Goal: Check status

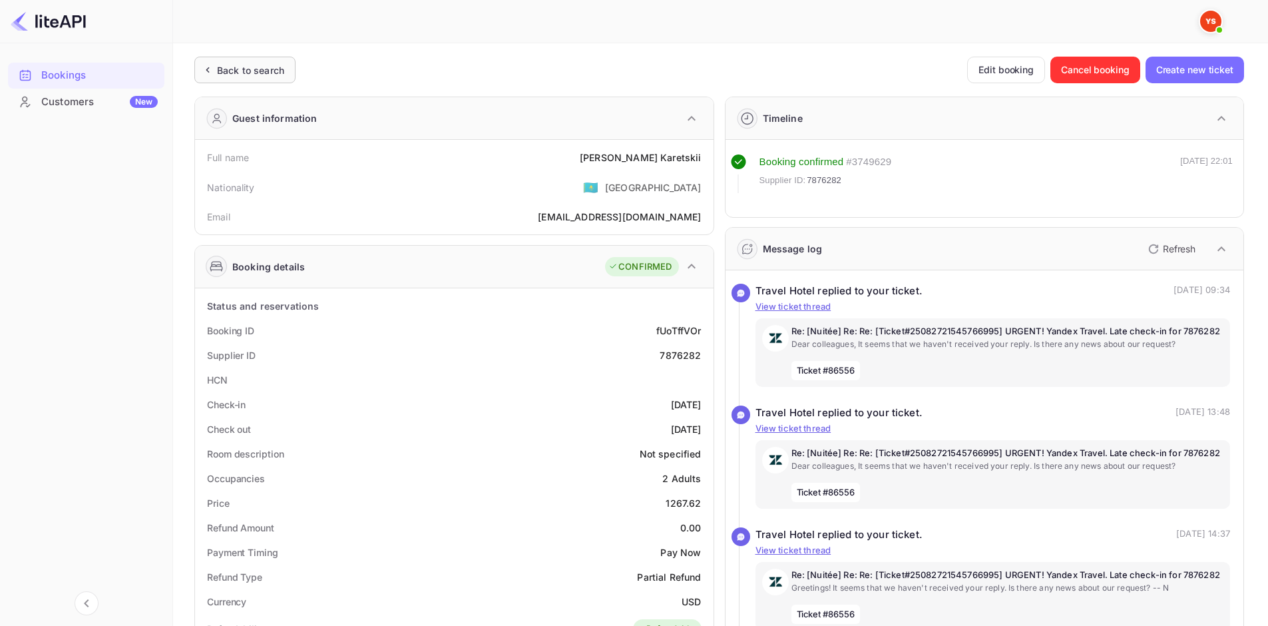
click at [236, 71] on div "Back to search" at bounding box center [250, 70] width 67 height 14
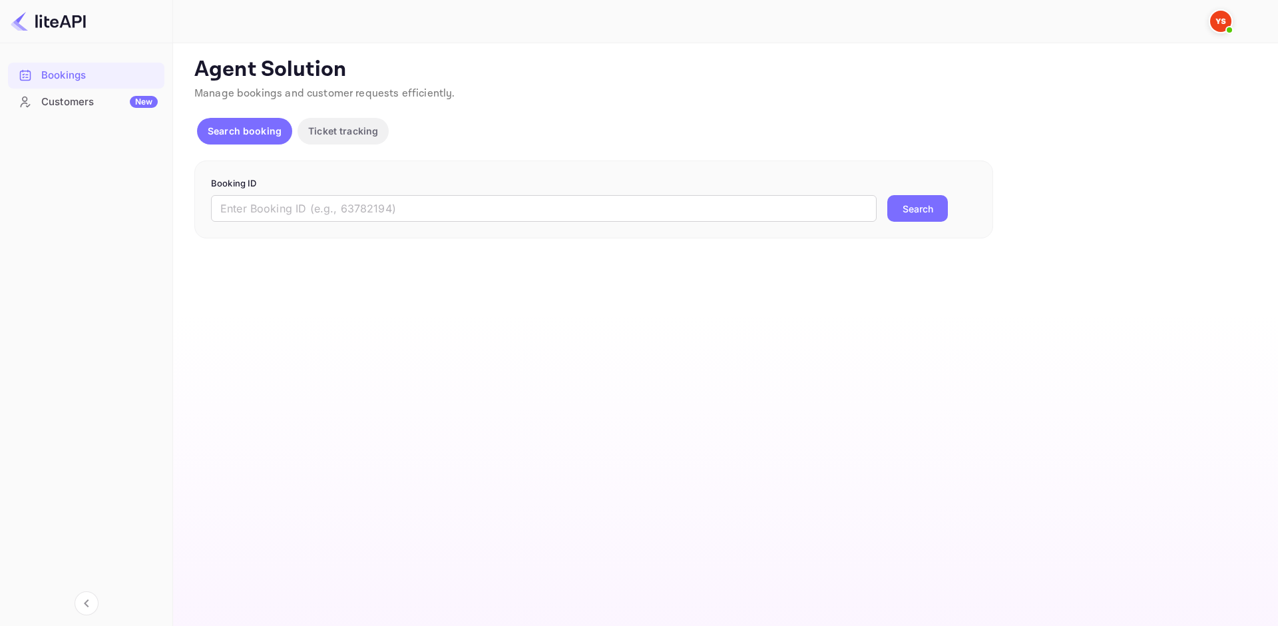
click at [443, 192] on form "Booking ID ​ Search" at bounding box center [593, 199] width 765 height 45
click at [443, 200] on input "text" at bounding box center [543, 208] width 665 height 27
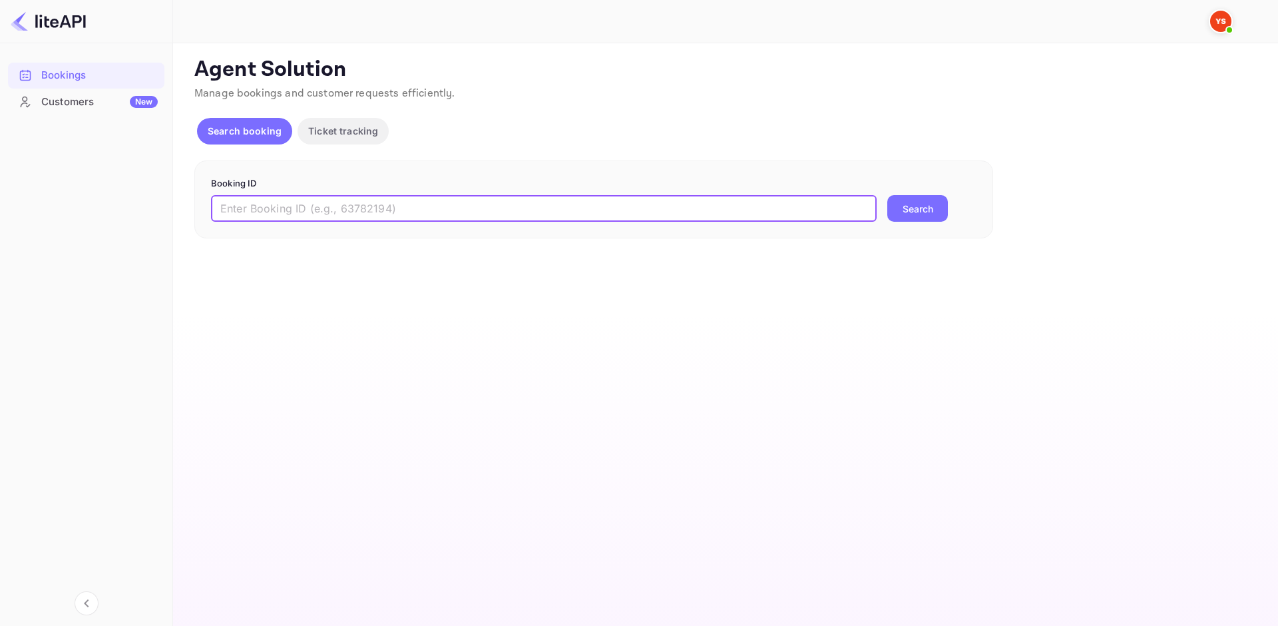
paste input "9315312"
type input "9315312"
click at [895, 214] on button "Search" at bounding box center [917, 208] width 61 height 27
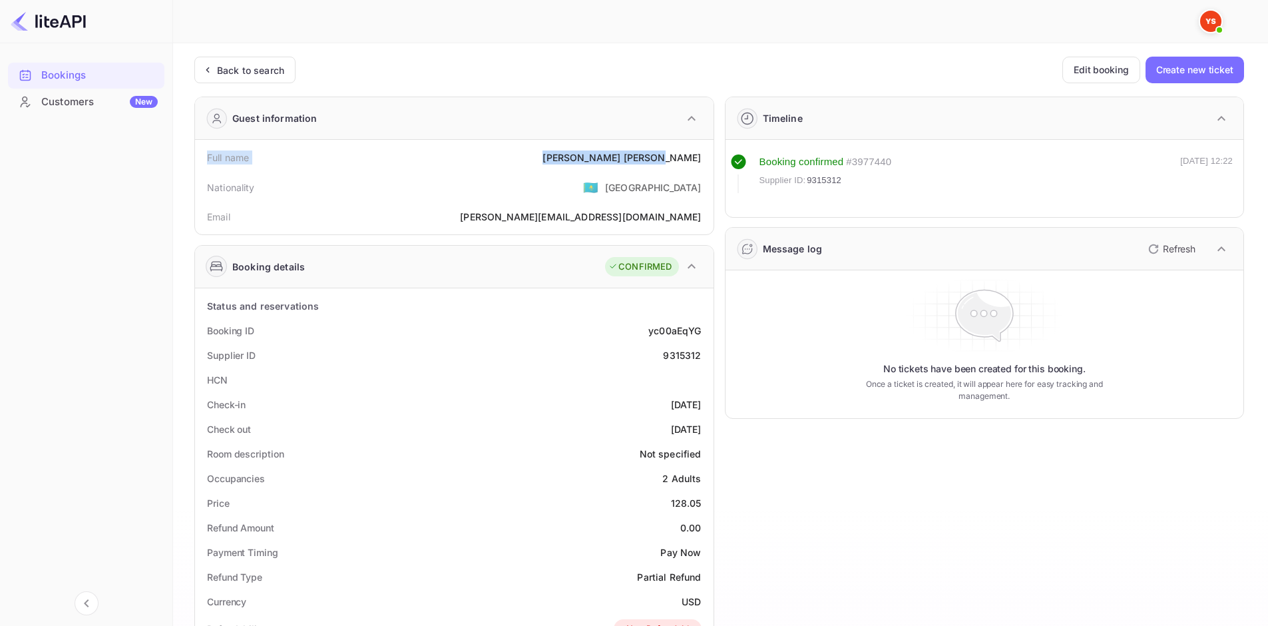
drag, startPoint x: 209, startPoint y: 156, endPoint x: 701, endPoint y: 160, distance: 491.8
click at [701, 160] on div "Full name [PERSON_NAME]" at bounding box center [454, 157] width 508 height 25
copy div "Full name [PERSON_NAME]"
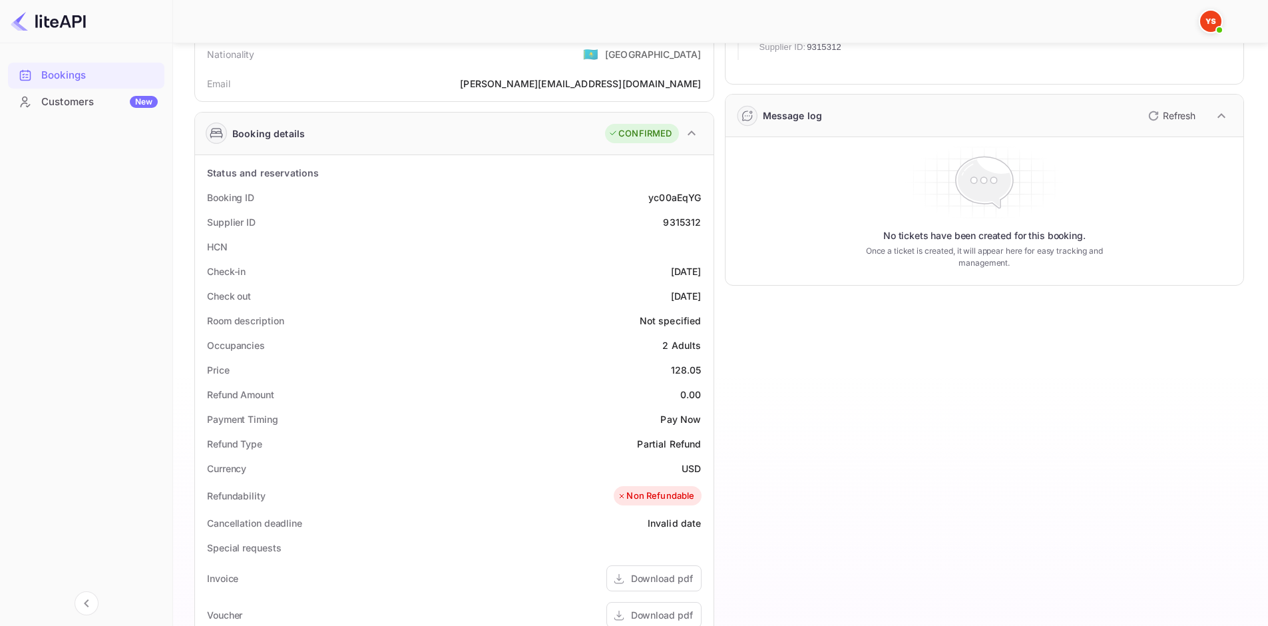
drag, startPoint x: 206, startPoint y: 196, endPoint x: 703, endPoint y: 293, distance: 506.5
click at [703, 293] on div "Status and reservations Booking ID yc00aEqYG Supplier ID 9315312 HCN Check-in […" at bounding box center [454, 521] width 508 height 723
copy div "Booking ID yc00aEqYG Supplier ID 9315312 HCN Check-in [DATE] Check out [DATE]"
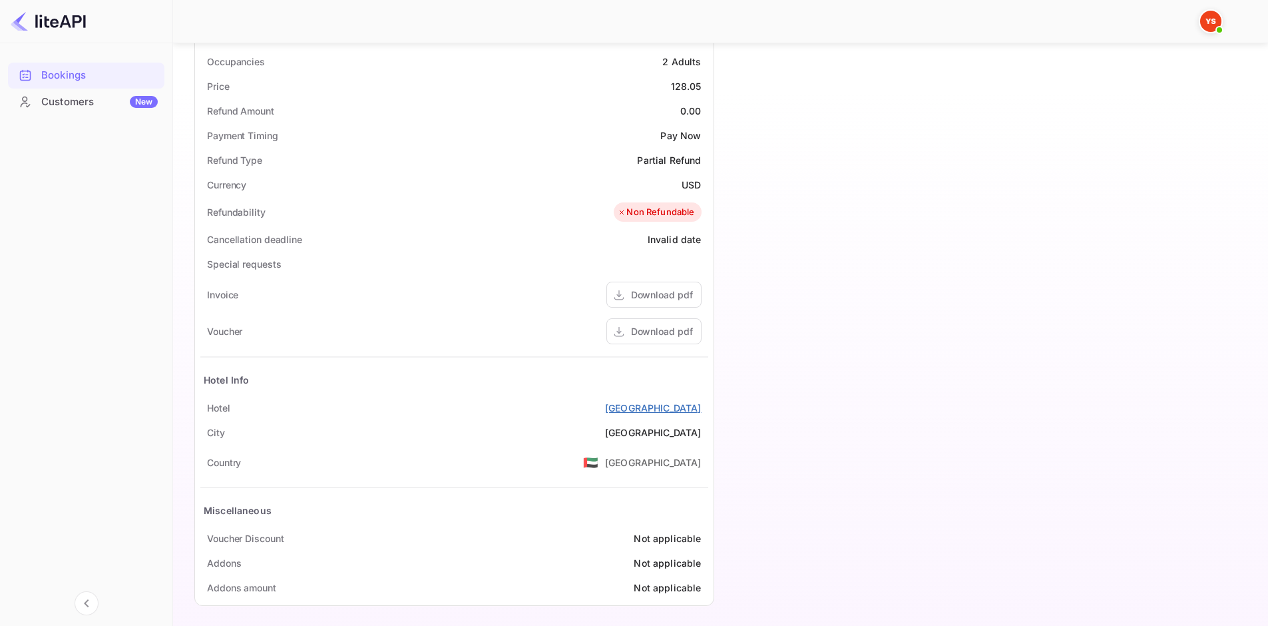
scroll to position [422, 0]
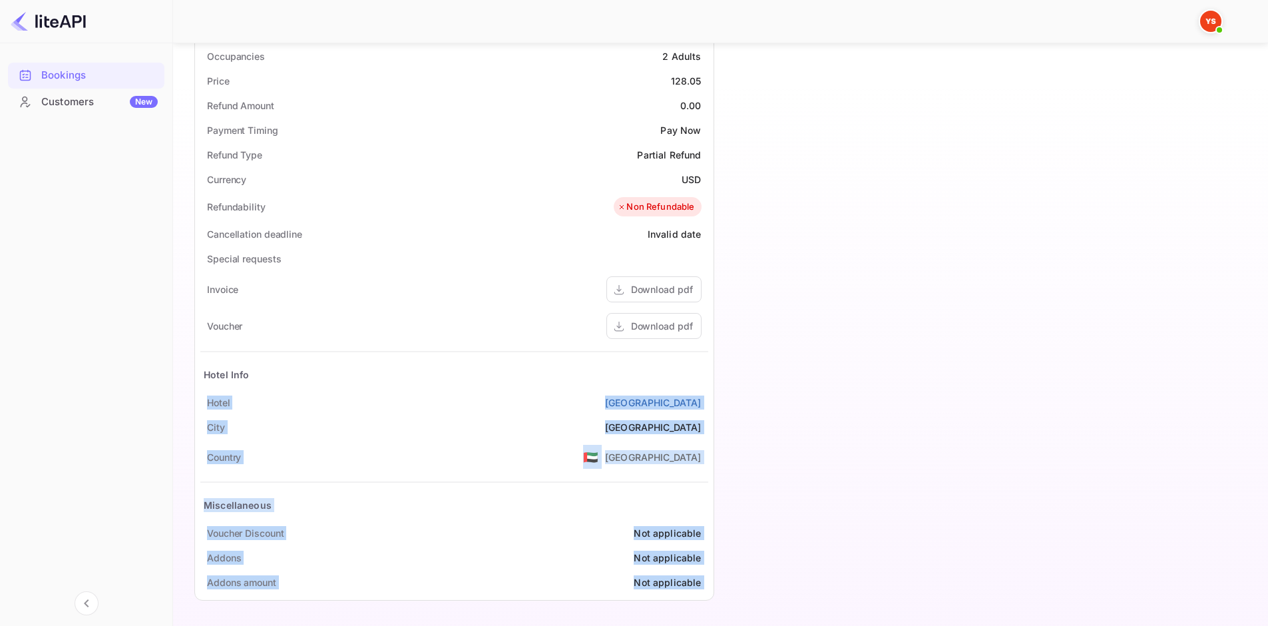
drag, startPoint x: 204, startPoint y: 400, endPoint x: 725, endPoint y: 399, distance: 520.4
click at [725, 399] on div "Guest information Full name [PERSON_NAME] Nationality 🇰🇿 [DEMOGRAPHIC_DATA] Ema…" at bounding box center [714, 137] width 1060 height 946
click at [725, 399] on div "Timeline Booking confirmed # 3977440 Supplier ID: 9315312 [DATE] 12:22 Message …" at bounding box center [979, 137] width 530 height 946
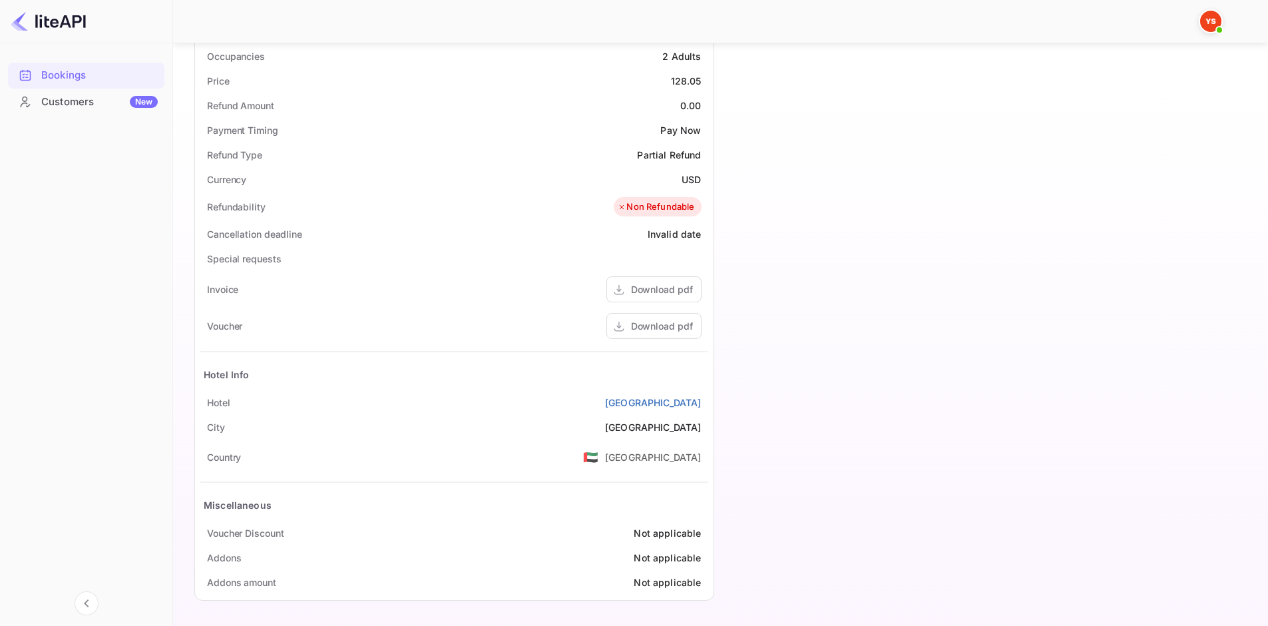
drag, startPoint x: 708, startPoint y: 397, endPoint x: 199, endPoint y: 403, distance: 509.1
click at [199, 403] on div "Status and reservations Booking ID yc00aEqYG Supplier ID 9315312 HCN Check-in […" at bounding box center [454, 232] width 518 height 733
copy div "[GEOGRAPHIC_DATA]"
